Goal: Task Accomplishment & Management: Manage account settings

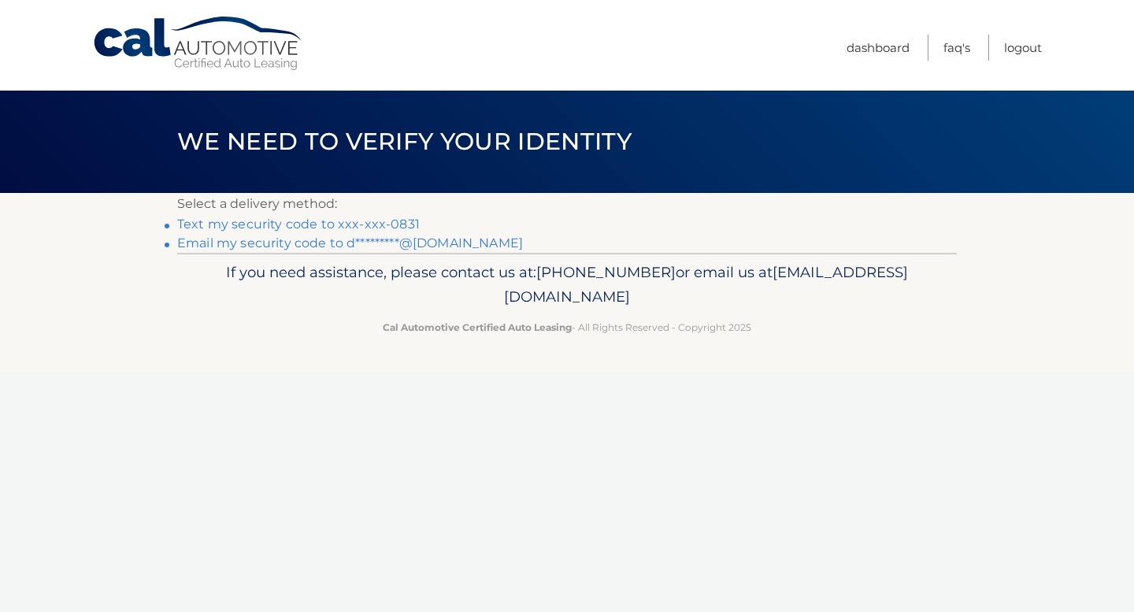
click at [283, 224] on link "Text my security code to xxx-xxx-0831" at bounding box center [298, 224] width 243 height 15
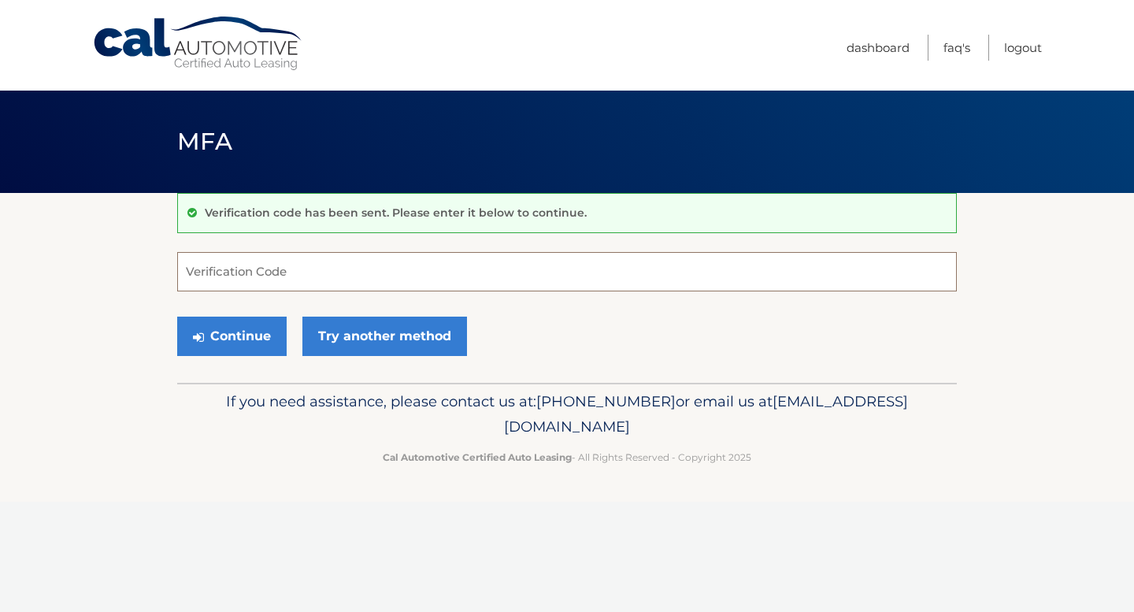
click at [440, 277] on input "Verification Code" at bounding box center [567, 271] width 780 height 39
type input "399702"
click at [177, 317] on button "Continue" at bounding box center [232, 336] width 110 height 39
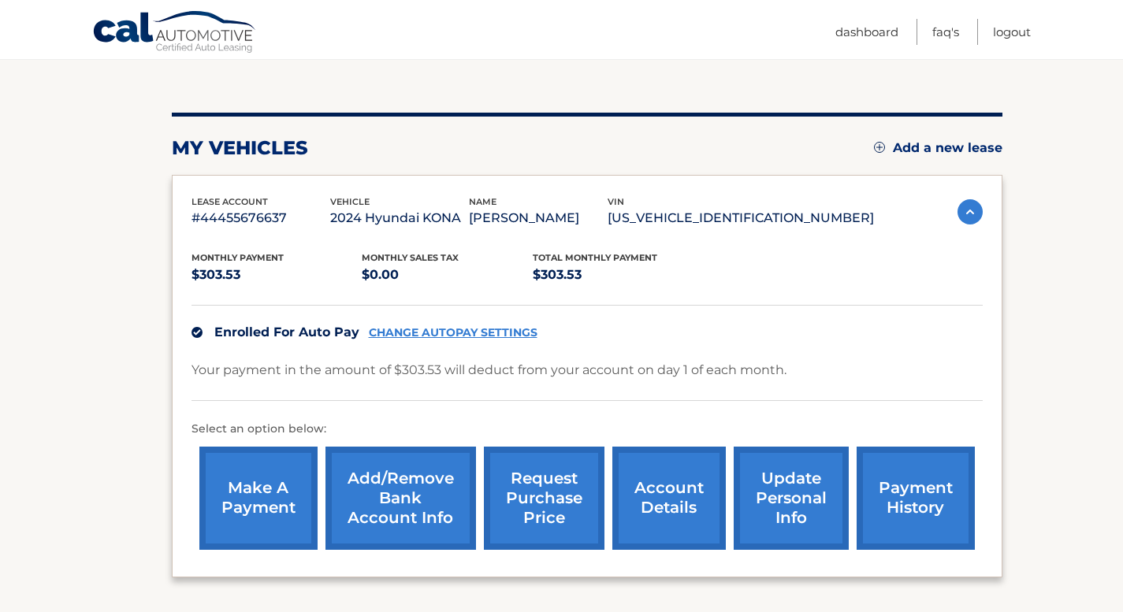
scroll to position [158, 0]
